Goal: Information Seeking & Learning: Find specific fact

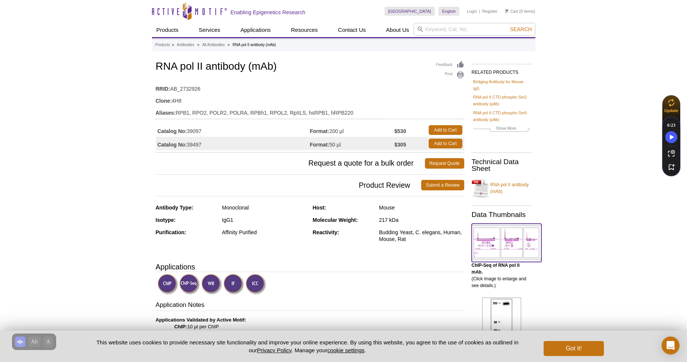
click at [495, 241] on img at bounding box center [507, 242] width 70 height 34
drag, startPoint x: 399, startPoint y: 130, endPoint x: 408, endPoint y: 134, distance: 10.3
click at [408, 134] on td "$530" at bounding box center [410, 129] width 30 height 13
copy strong "530"
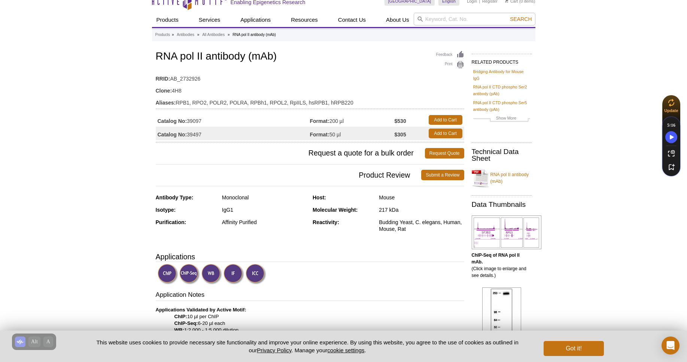
scroll to position [2, 0]
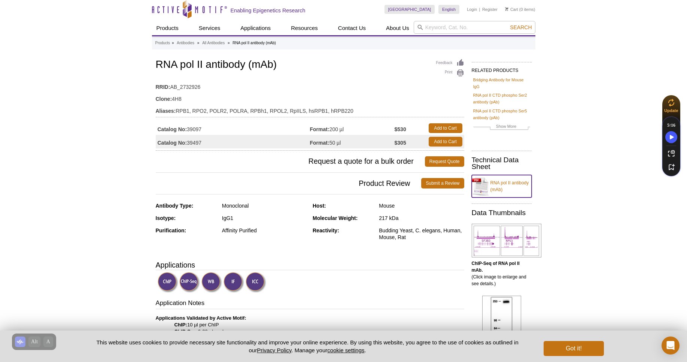
click at [505, 184] on link "RNA pol II antibody (mAb)" at bounding box center [502, 186] width 60 height 22
drag, startPoint x: 156, startPoint y: 64, endPoint x: 290, endPoint y: 71, distance: 134.7
click at [290, 71] on div "Feedback Print RNA [PERSON_NAME] antibody (mAb) RRID: AB_2732926 Clone: 4H8 Ali…" at bounding box center [310, 103] width 309 height 93
copy h1 "RNA pol II antibody (mAb)"
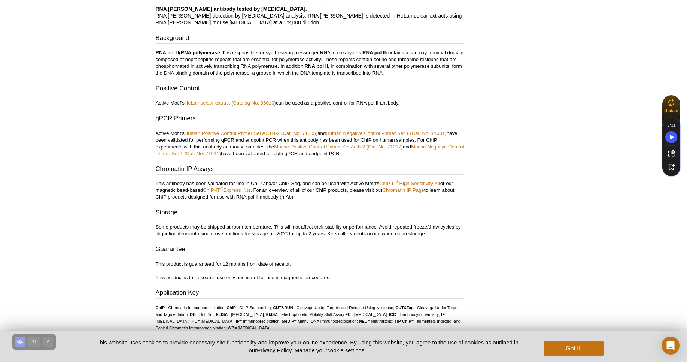
scroll to position [856, 0]
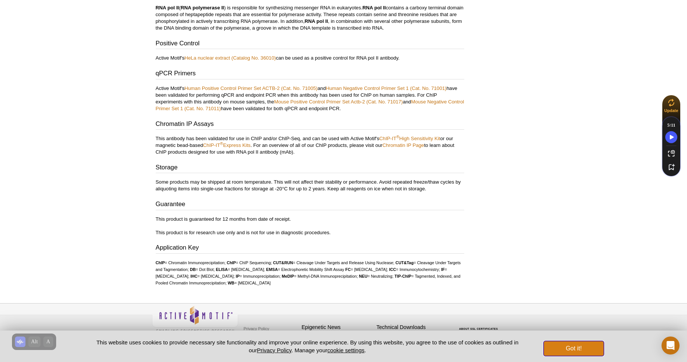
click at [577, 348] on button "Got it!" at bounding box center [574, 348] width 60 height 15
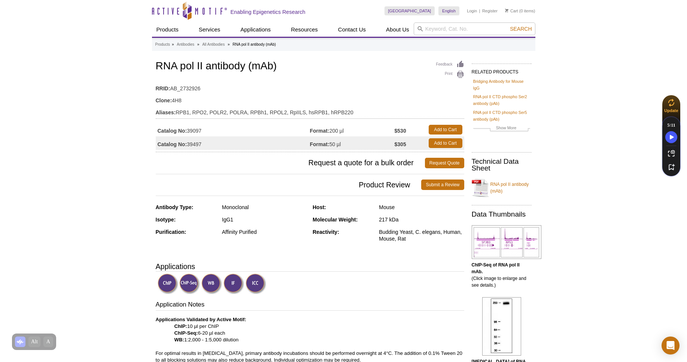
scroll to position [0, 0]
drag, startPoint x: 189, startPoint y: 130, endPoint x: 210, endPoint y: 132, distance: 21.4
click at [210, 132] on td "Catalog No: 39097" at bounding box center [233, 129] width 154 height 13
copy td "39097"
drag, startPoint x: 398, startPoint y: 131, endPoint x: 414, endPoint y: 131, distance: 16.1
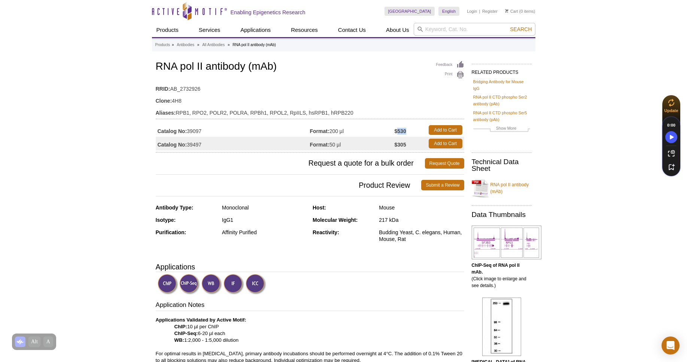
click at [414, 131] on td "$530" at bounding box center [410, 129] width 30 height 13
copy strong "530"
